Goal: Task Accomplishment & Management: Use online tool/utility

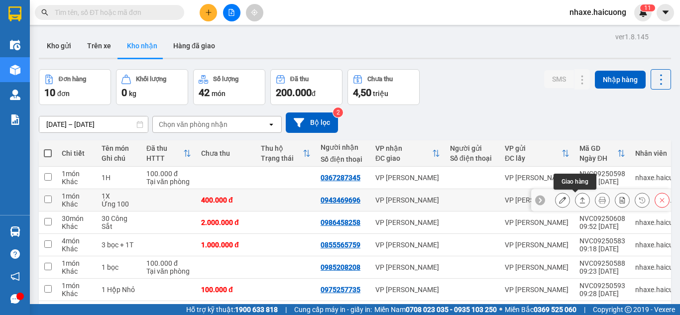
click at [580, 200] on icon at bounding box center [582, 200] width 5 height 6
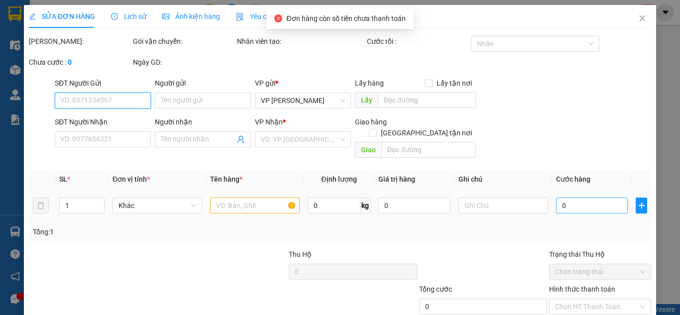
type input "0943469696"
type input "400.000"
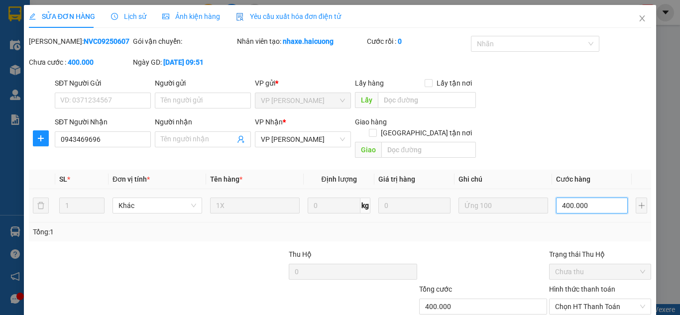
click at [558, 198] on input "400.000" at bounding box center [592, 206] width 72 height 16
type input "0"
type input "00.000"
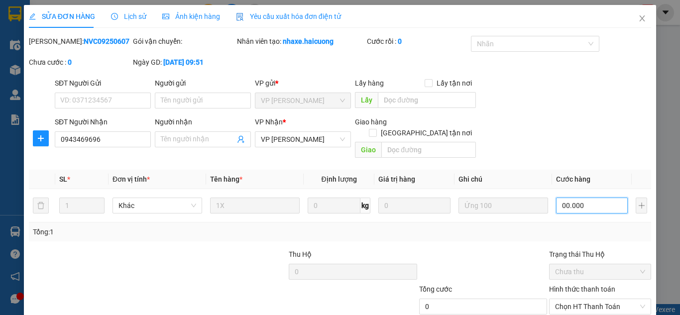
type input "300.000"
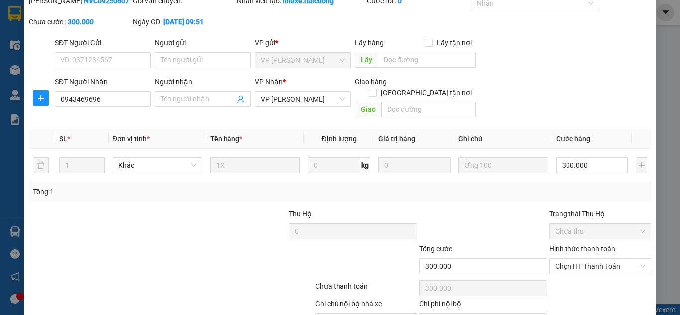
scroll to position [60, 0]
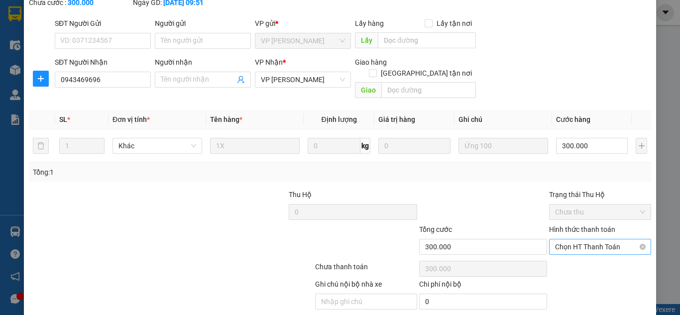
click at [595, 239] on span "Chọn HT Thanh Toán" at bounding box center [600, 246] width 90 height 15
click at [578, 257] on div "Tại văn phòng" at bounding box center [593, 255] width 89 height 11
type input "0"
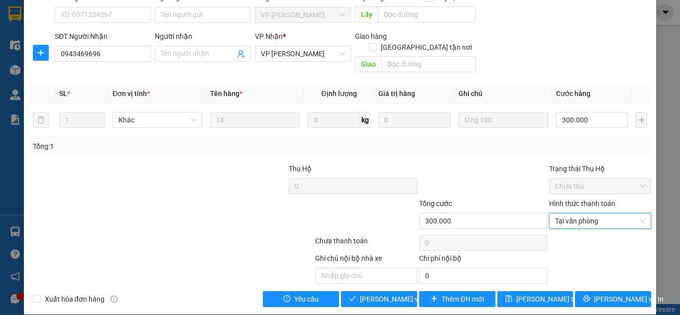
scroll to position [86, 0]
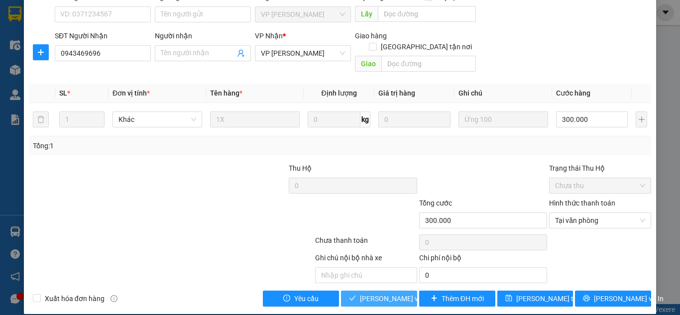
click at [365, 293] on span "[PERSON_NAME] và Giao hàng" at bounding box center [408, 298] width 96 height 11
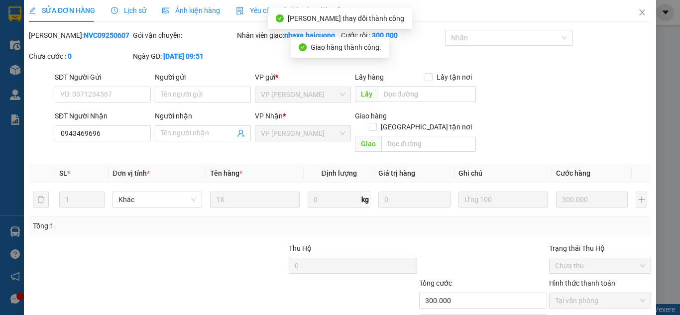
scroll to position [0, 0]
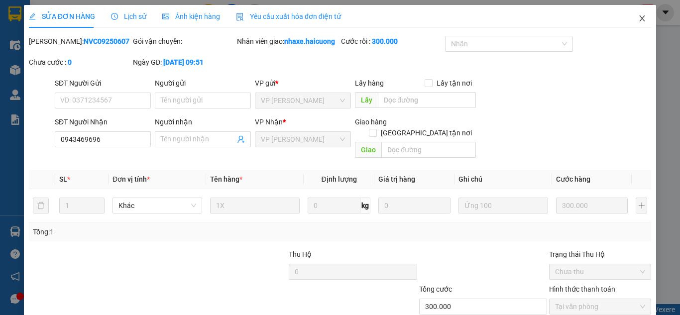
click at [638, 19] on icon "close" at bounding box center [642, 18] width 8 height 8
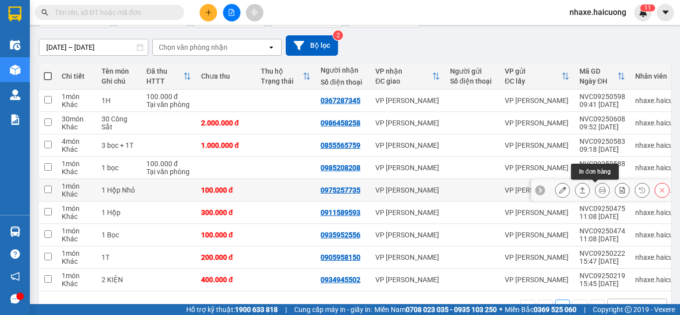
scroll to position [109, 0]
